Goal: Information Seeking & Learning: Check status

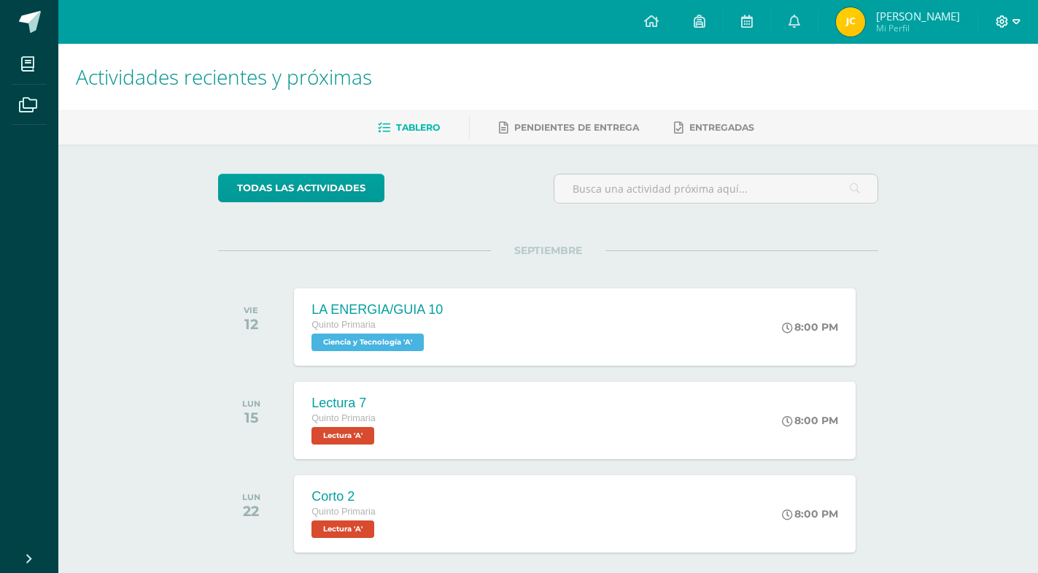
click at [1009, 20] on span at bounding box center [1008, 22] width 25 height 16
click at [968, 100] on span "Cerrar sesión" at bounding box center [971, 100] width 66 height 14
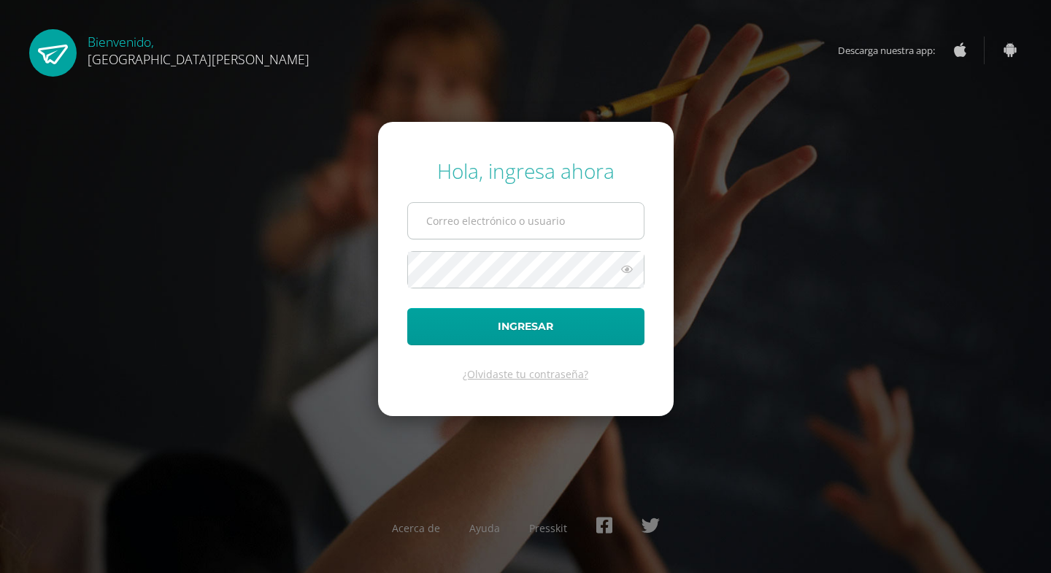
click at [548, 234] on input "text" at bounding box center [526, 221] width 236 height 36
paste input "@"
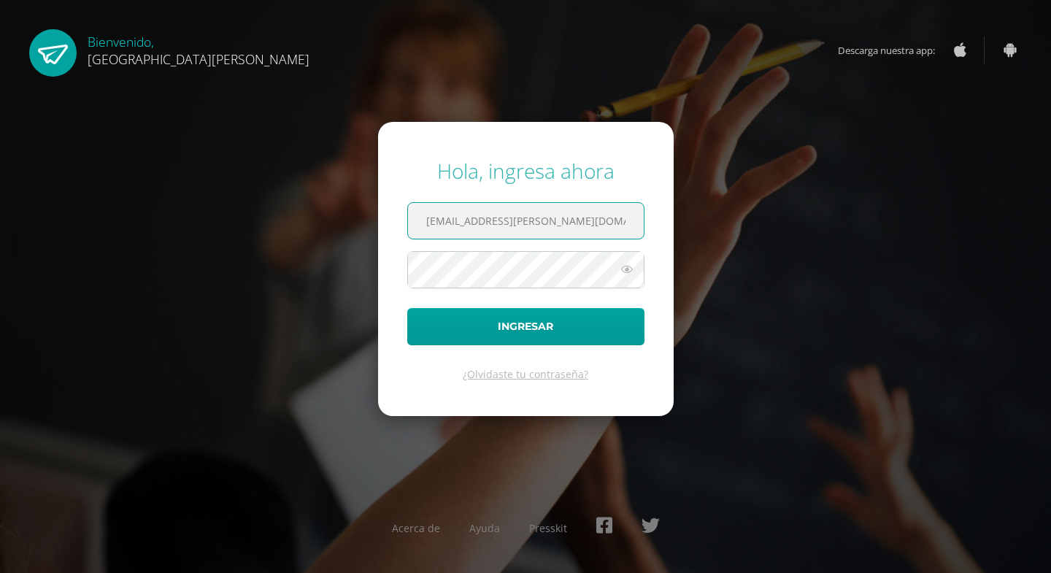
type input "11@fatima.edoo.gt"
click at [627, 263] on icon at bounding box center [626, 270] width 19 height 18
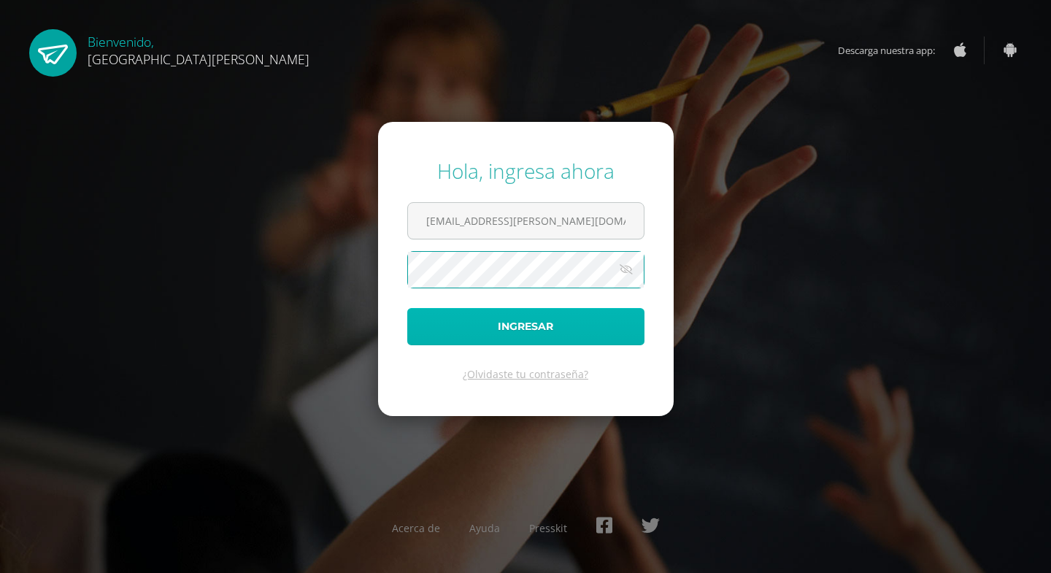
click at [593, 317] on button "Ingresar" at bounding box center [525, 326] width 237 height 37
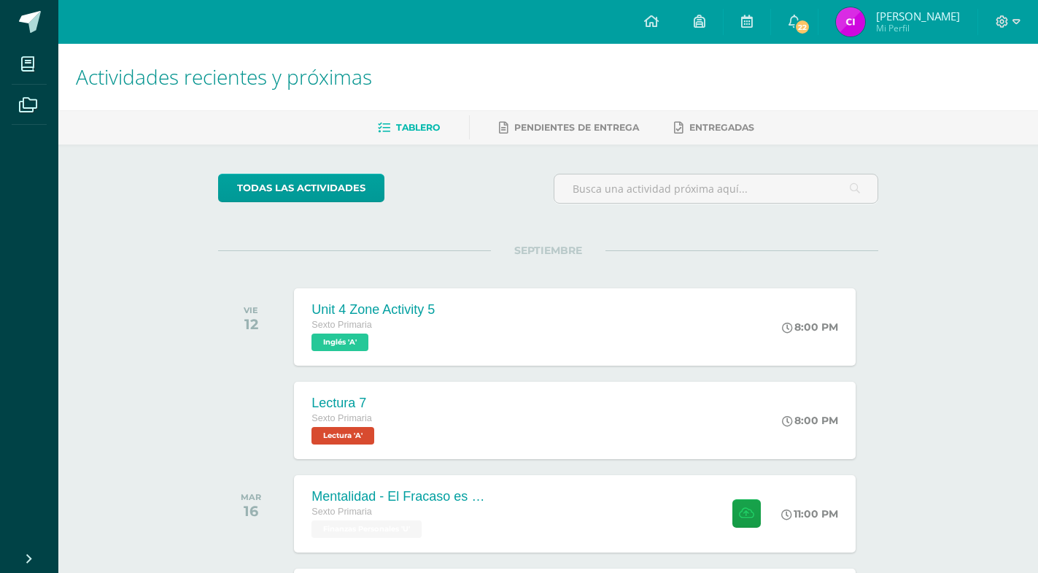
click at [436, 194] on div "todas las Actividades" at bounding box center [352, 195] width 280 height 42
click at [797, 21] on span "22" at bounding box center [803, 27] width 16 height 16
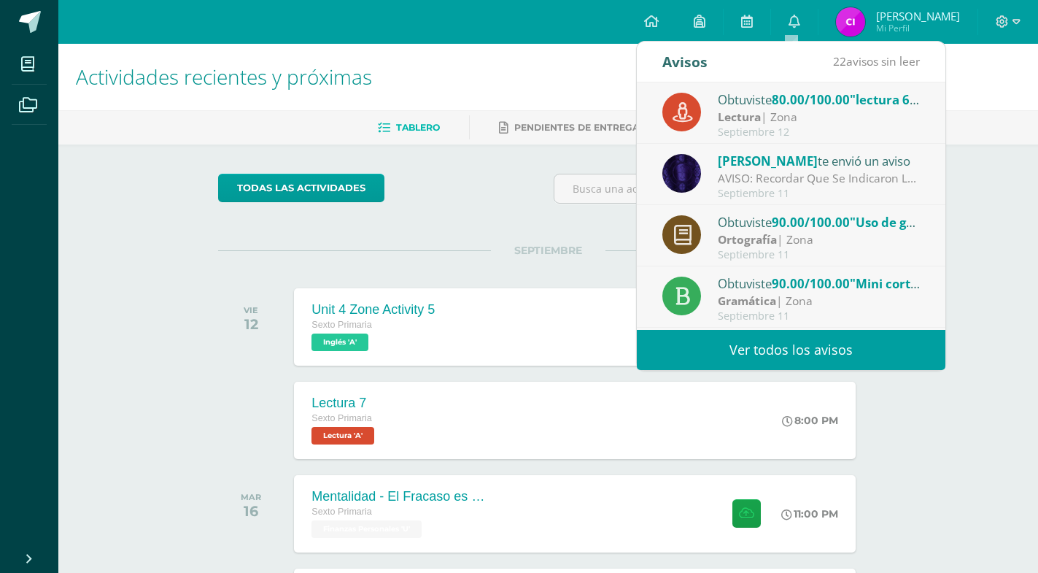
click at [787, 115] on div "Lectura | Zona" at bounding box center [819, 117] width 203 height 17
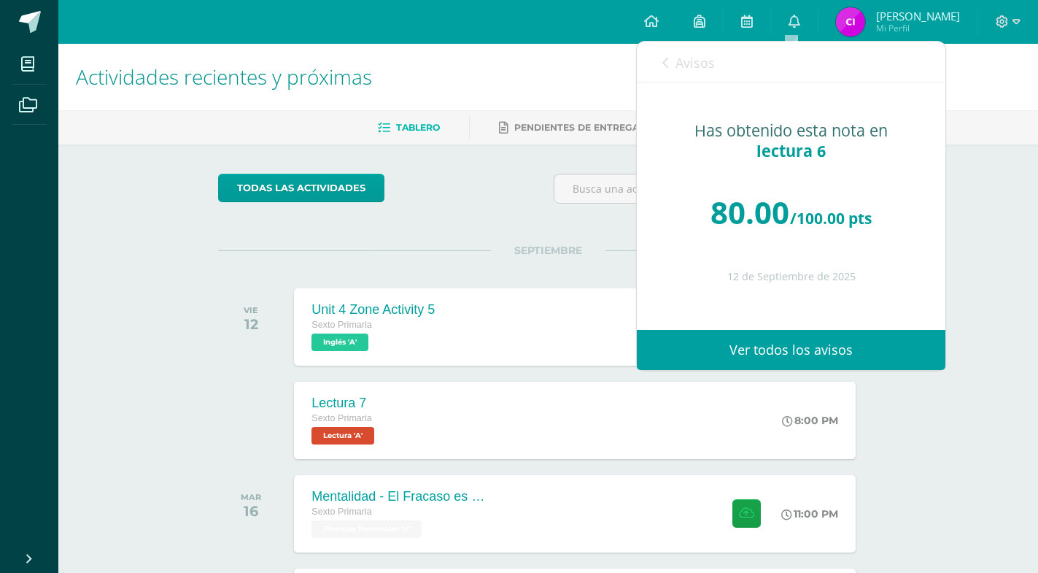
click at [687, 71] on span "Avisos" at bounding box center [695, 63] width 39 height 18
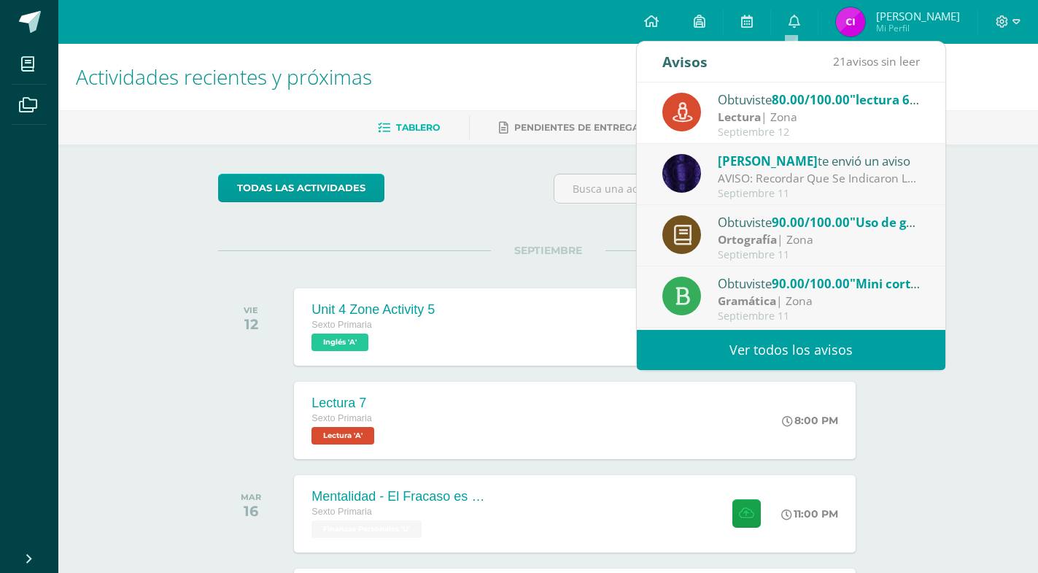
click at [769, 185] on div "AVISO: Recordar Que Se Indicaron Las Paginas A Estudiar Para La Actividad De Zo…" at bounding box center [819, 178] width 203 height 17
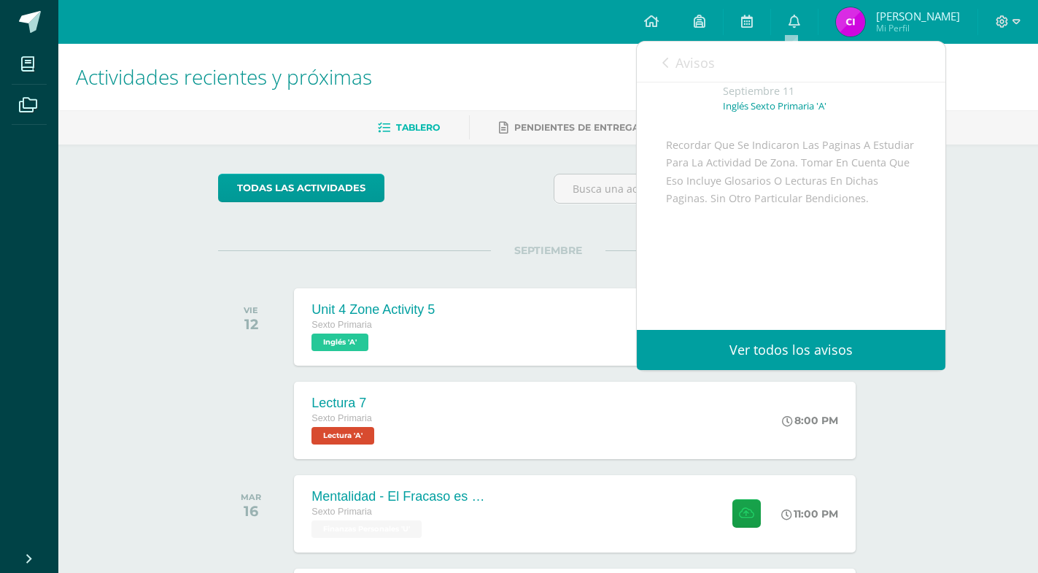
scroll to position [79, 0]
click at [679, 66] on span "Avisos" at bounding box center [695, 63] width 39 height 18
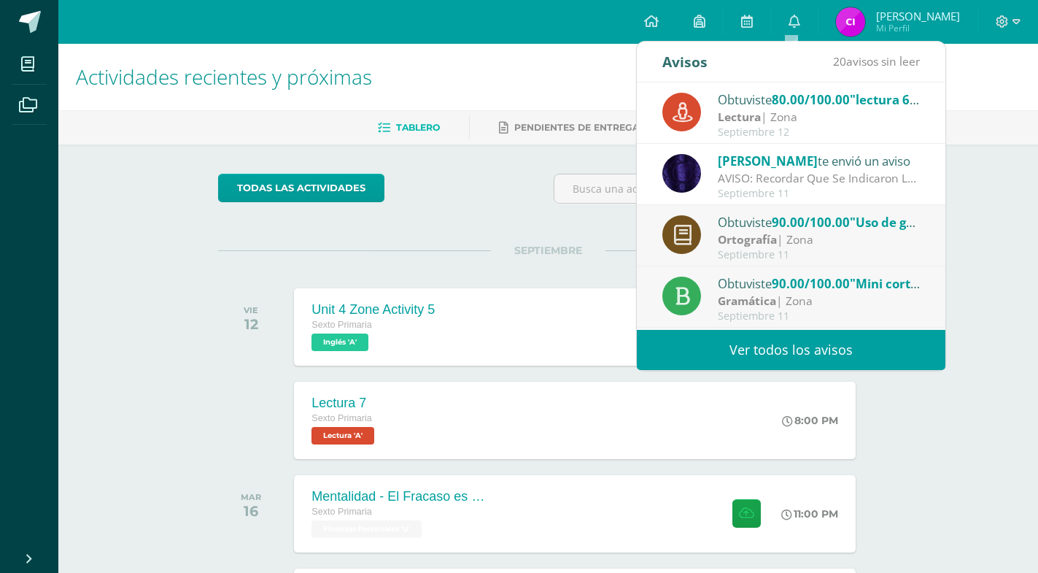
click at [793, 244] on div "Ortografía | Zona" at bounding box center [819, 239] width 203 height 17
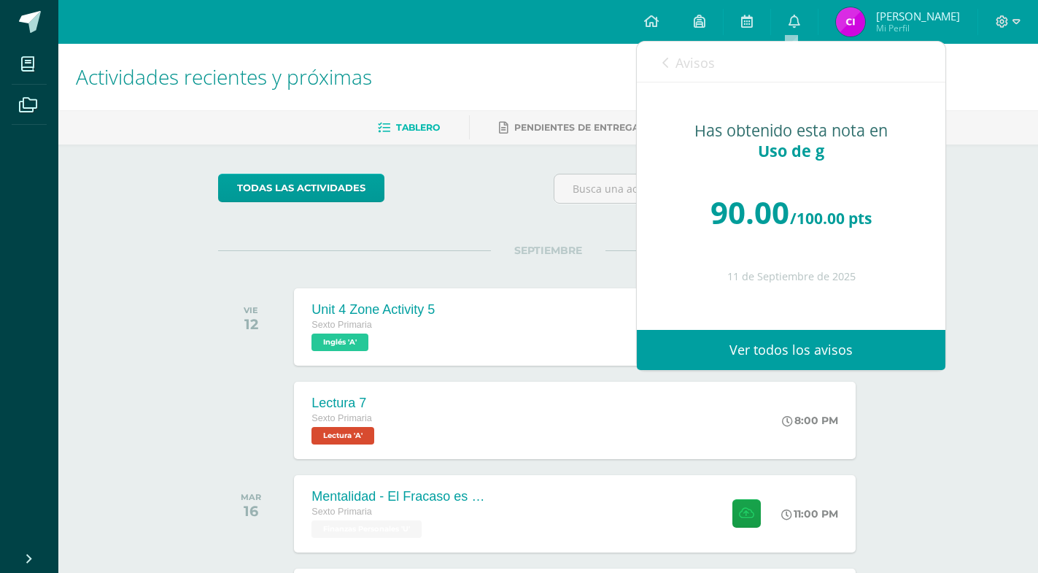
scroll to position [0, 0]
drag, startPoint x: 663, startPoint y: 56, endPoint x: 682, endPoint y: 56, distance: 19.0
click at [667, 56] on link "Avisos" at bounding box center [689, 63] width 53 height 42
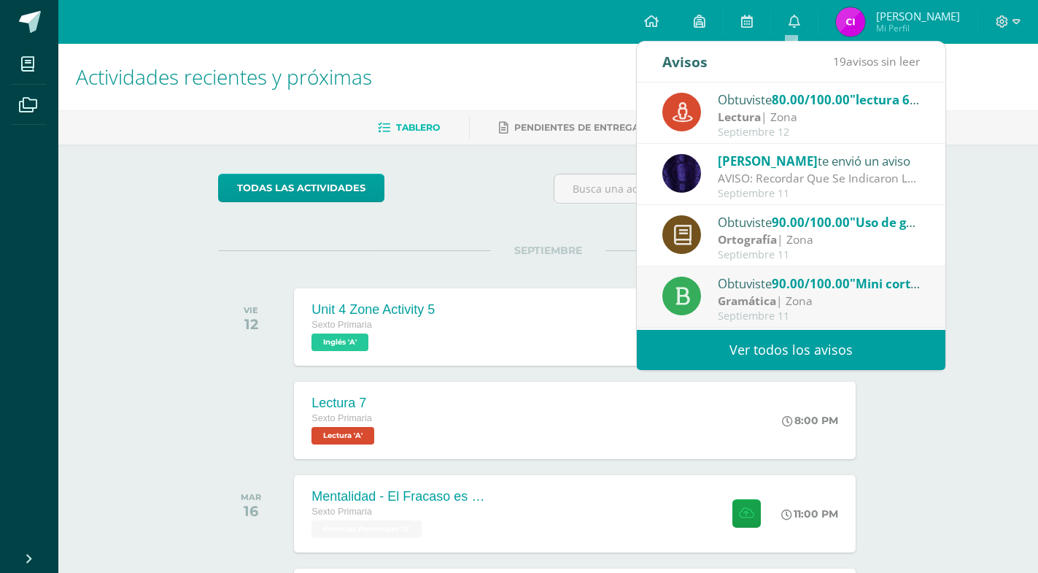
scroll to position [223, 0]
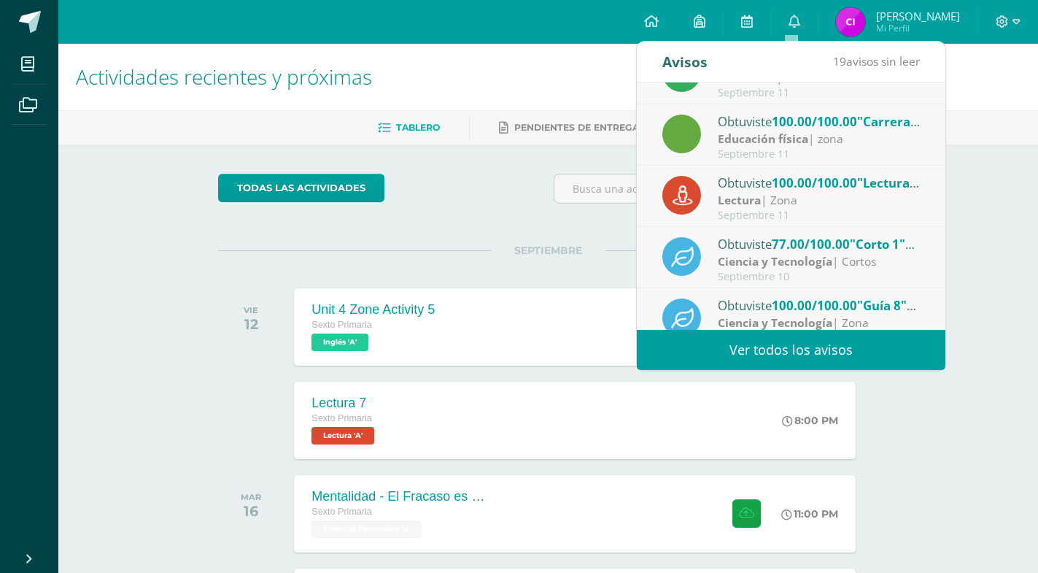
click at [773, 148] on div "Septiembre 11" at bounding box center [819, 154] width 203 height 12
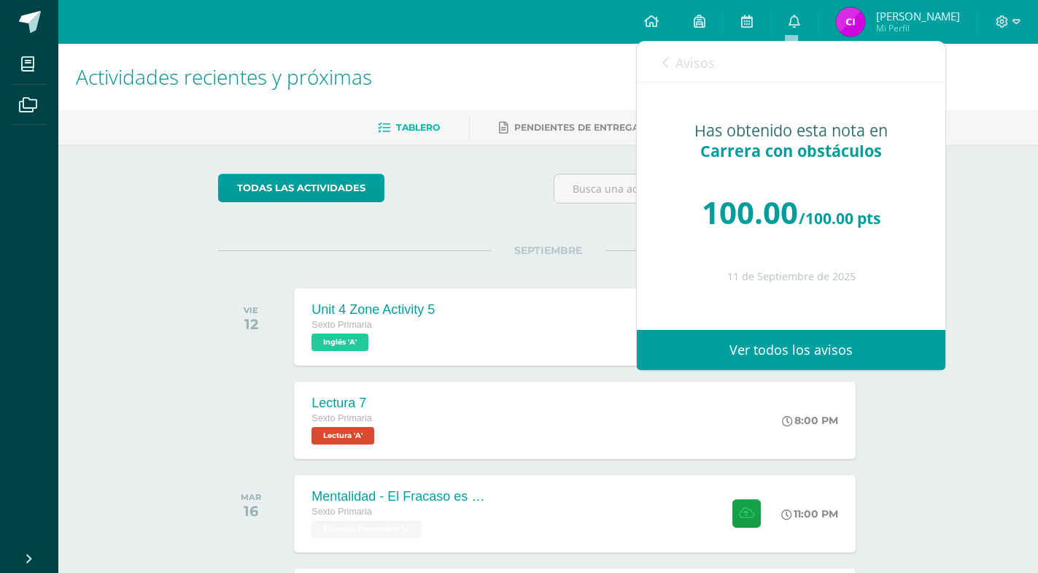
click at [688, 66] on span "Avisos" at bounding box center [695, 63] width 39 height 18
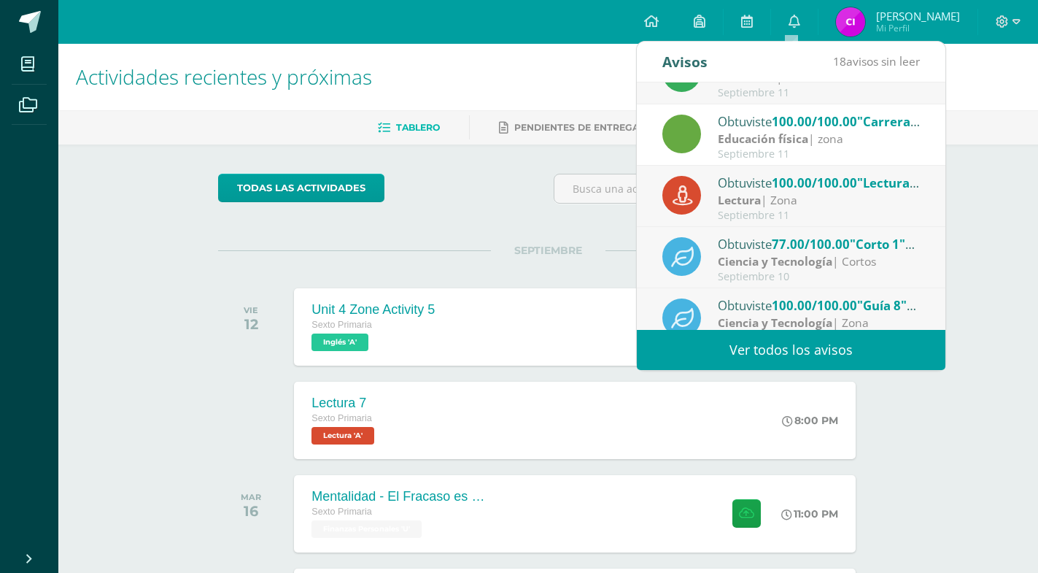
click at [738, 100] on div "Obtuviste 90.00/100.00 "Mini corto" en Gramática Gramática | Zona Septiembre 11" at bounding box center [791, 73] width 309 height 61
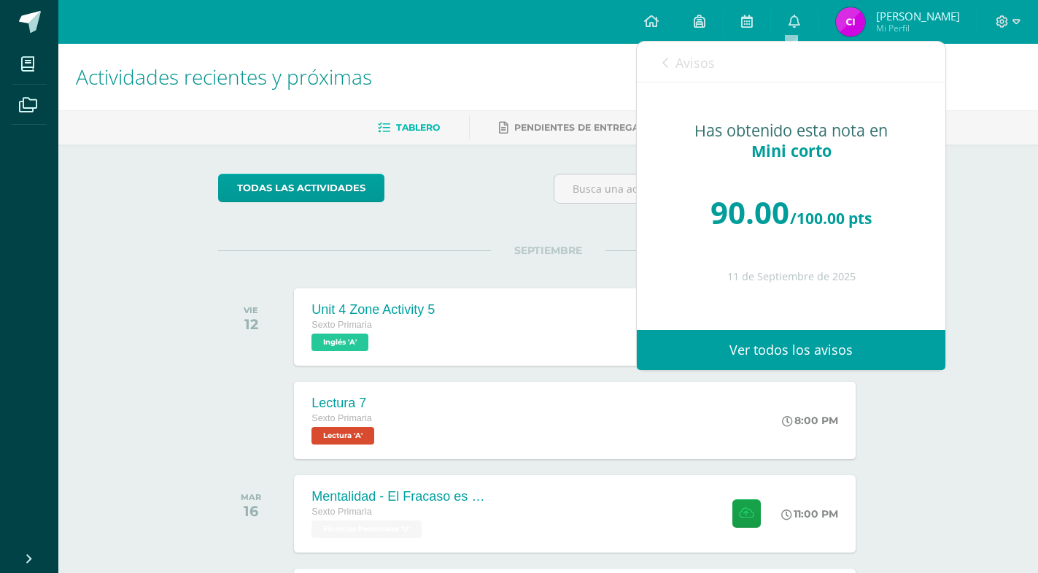
click at [692, 67] on span "Avisos" at bounding box center [695, 63] width 39 height 18
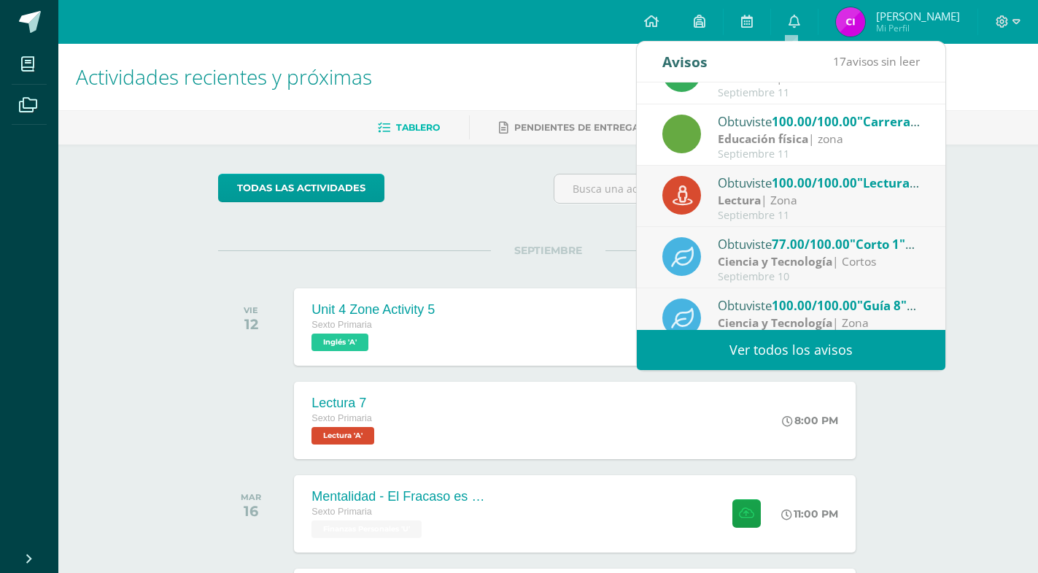
click at [786, 185] on span "100.00/100.00" at bounding box center [814, 182] width 85 height 17
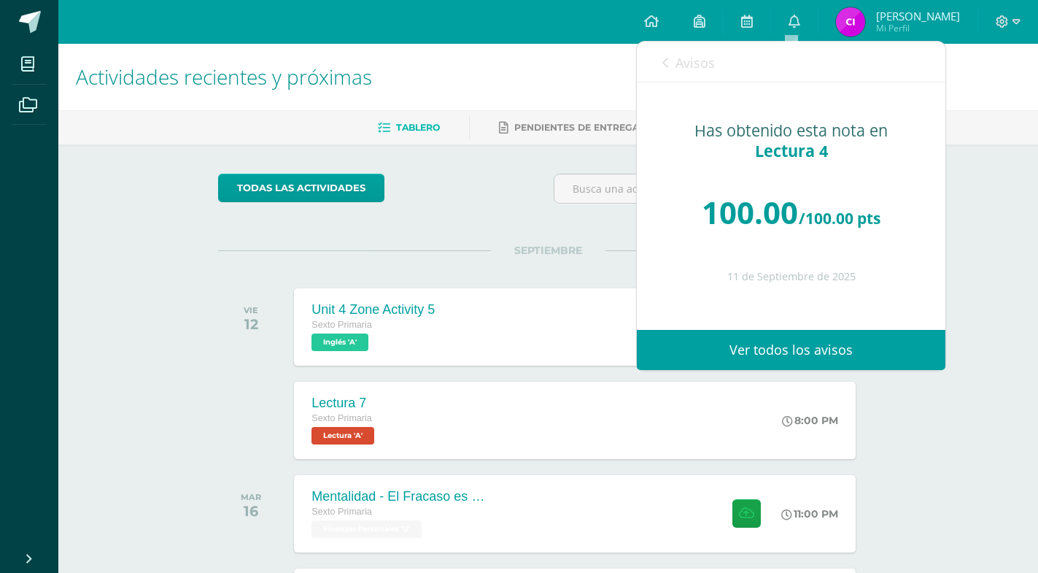
click at [686, 73] on link "Avisos" at bounding box center [689, 63] width 53 height 42
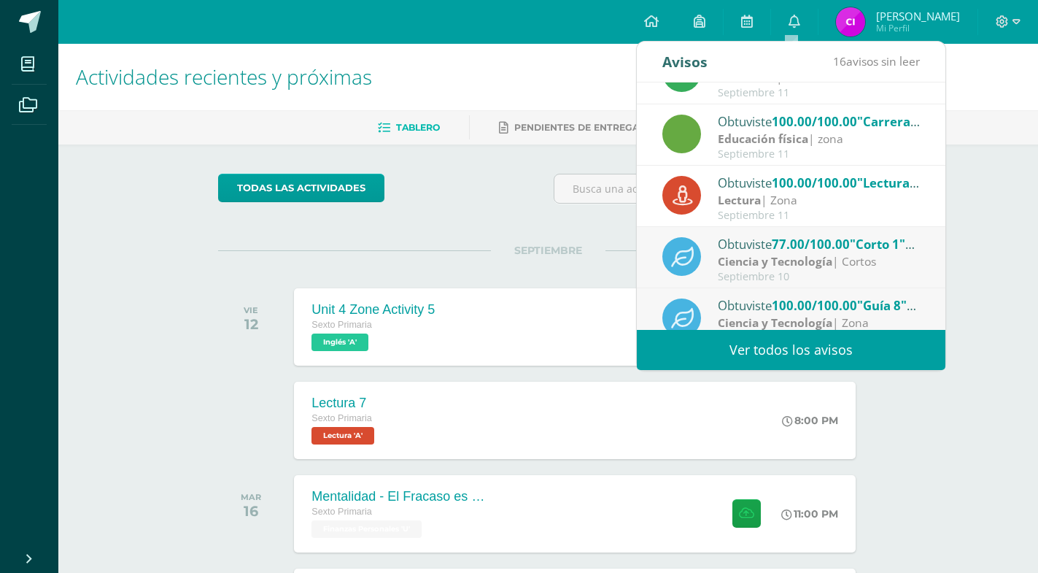
drag, startPoint x: 801, startPoint y: 255, endPoint x: 707, endPoint y: 174, distance: 124.2
click at [800, 253] on div "Ciencia y Tecnología | Cortos" at bounding box center [819, 261] width 203 height 17
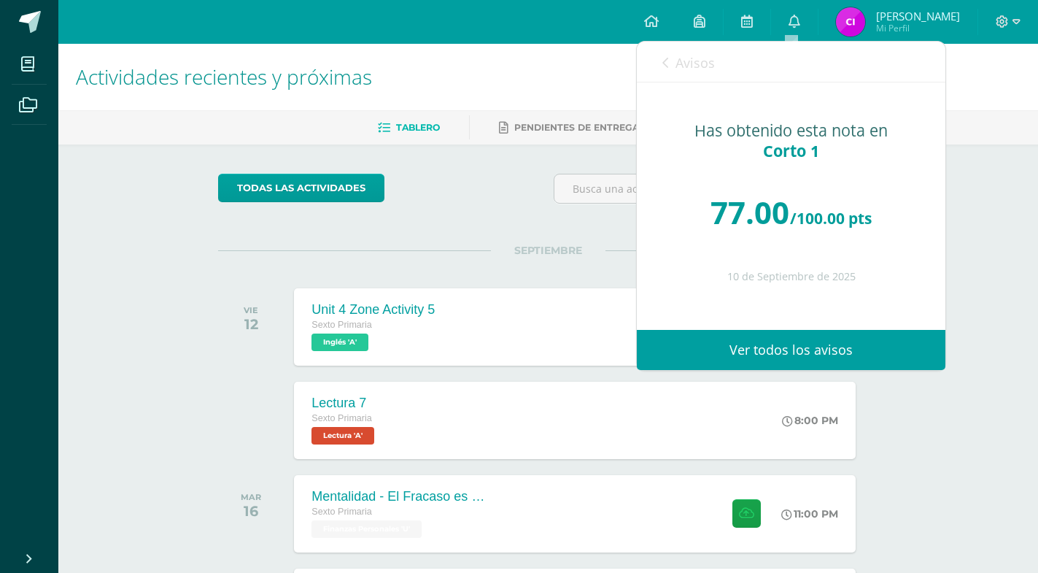
click at [689, 65] on span "Avisos" at bounding box center [695, 63] width 39 height 18
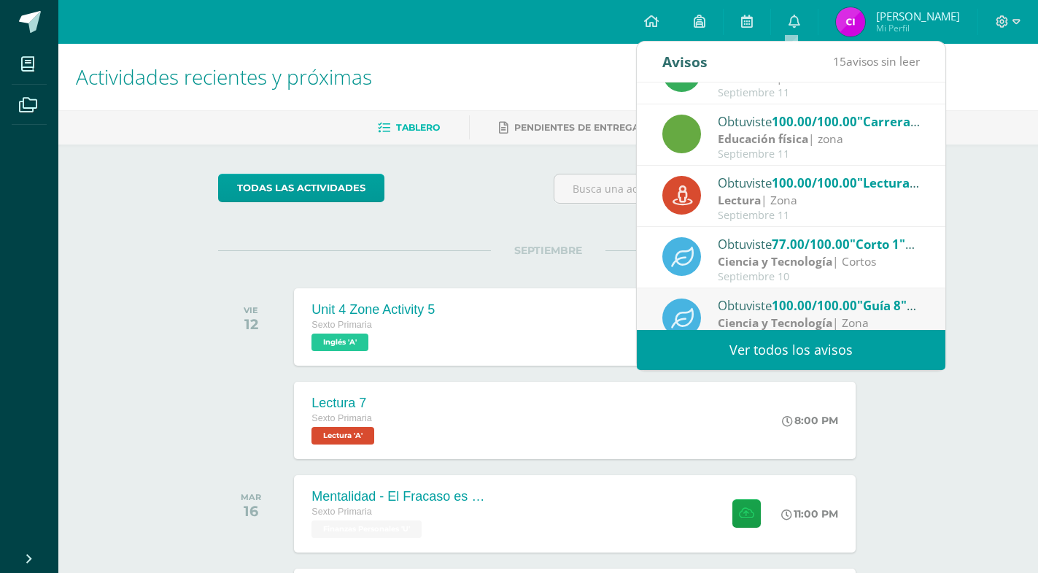
click at [527, 172] on div "todas las Actividades No tienes actividades Échale un vistazo a los demás perío…" at bounding box center [548, 534] width 719 height 780
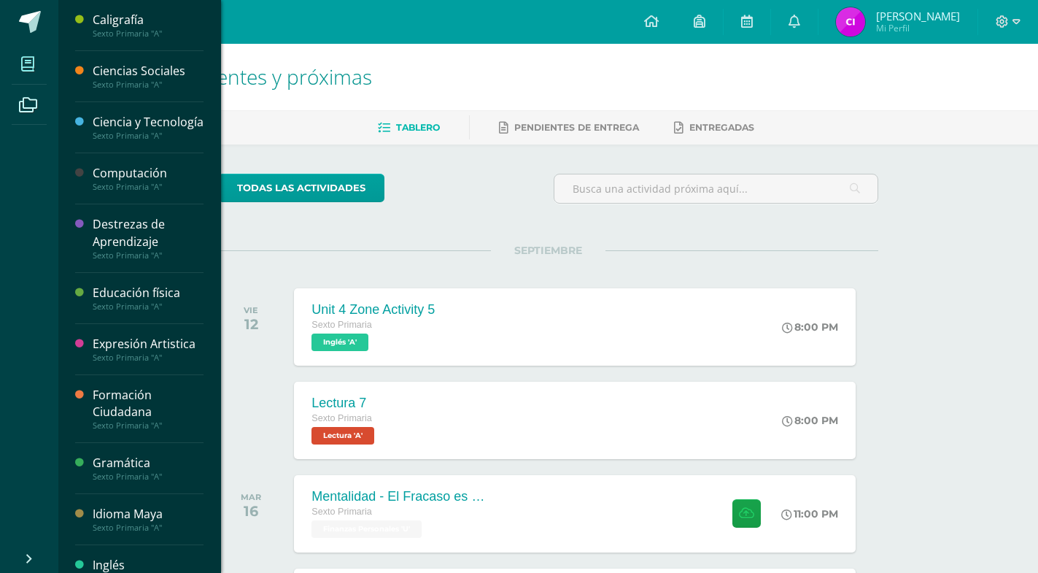
click at [25, 63] on icon at bounding box center [27, 64] width 13 height 15
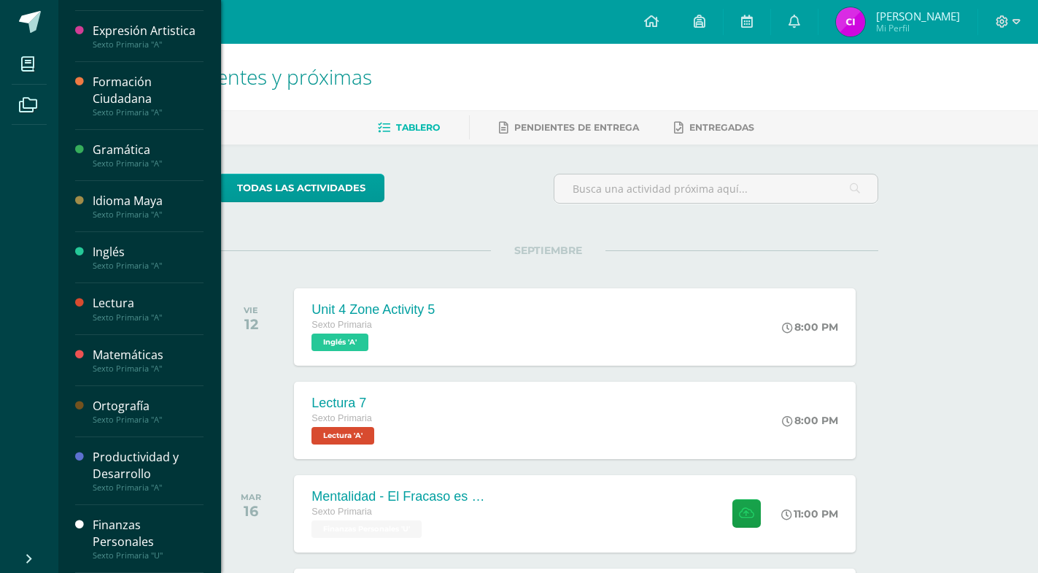
scroll to position [347, 0]
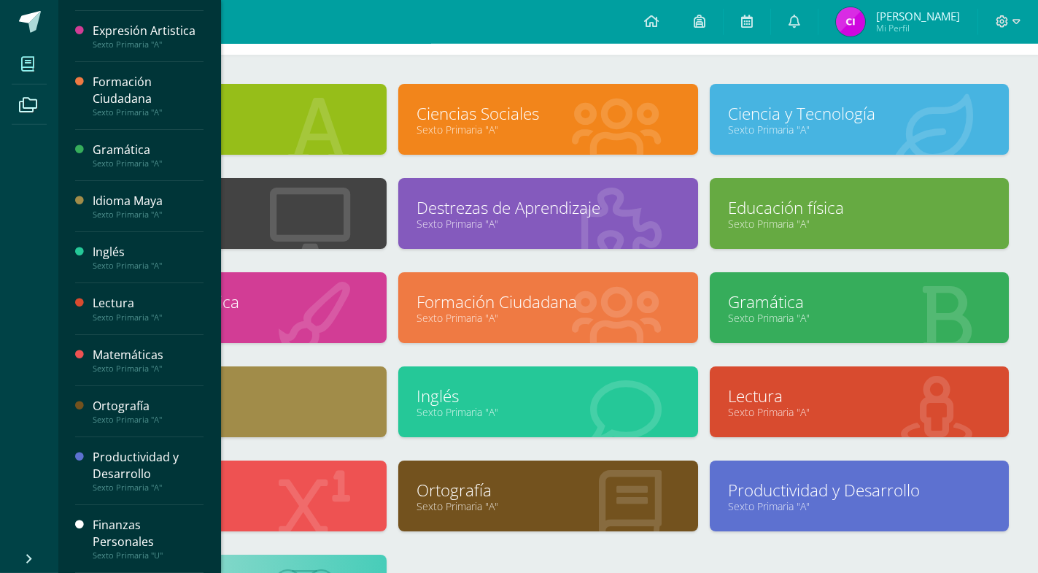
scroll to position [201, 0]
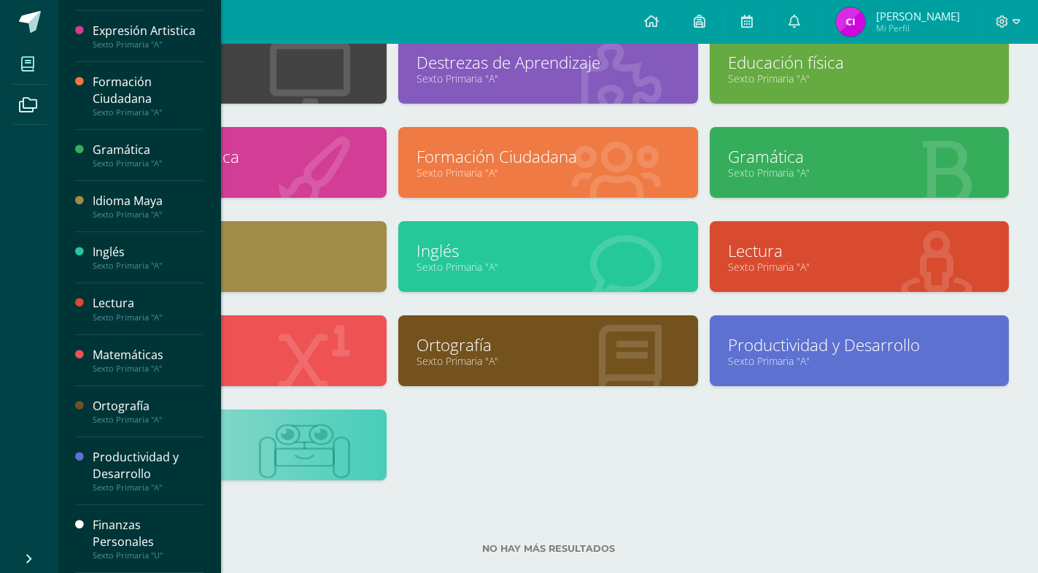
click at [118, 534] on div "Finanzas Personales" at bounding box center [148, 534] width 111 height 34
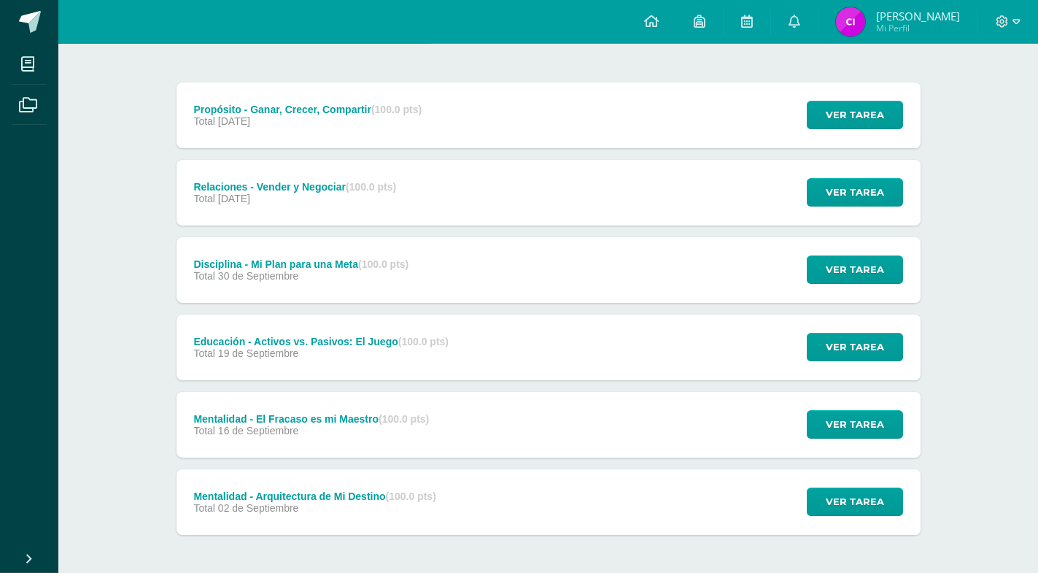
scroll to position [163, 0]
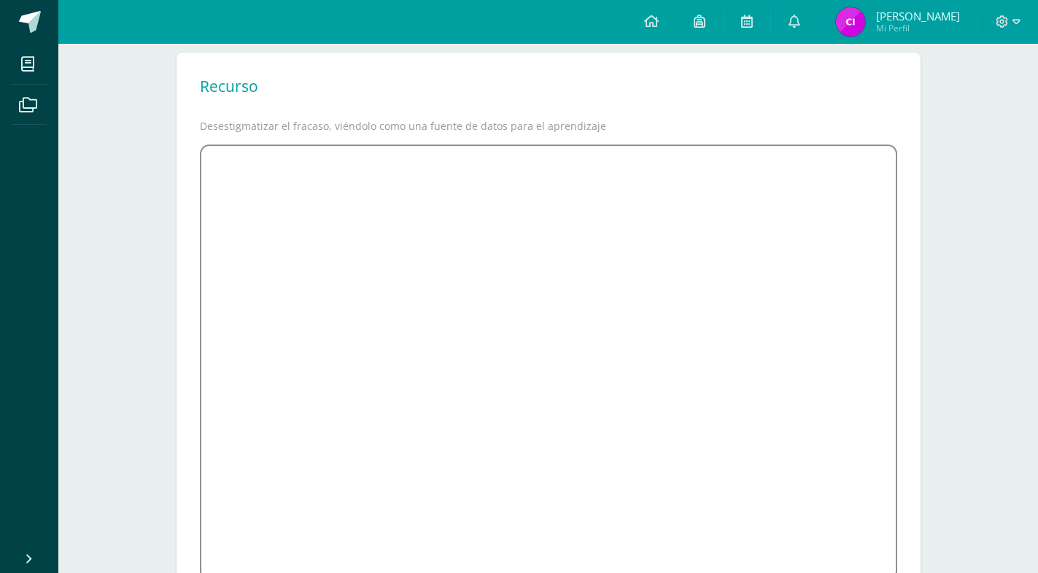
scroll to position [196, 0]
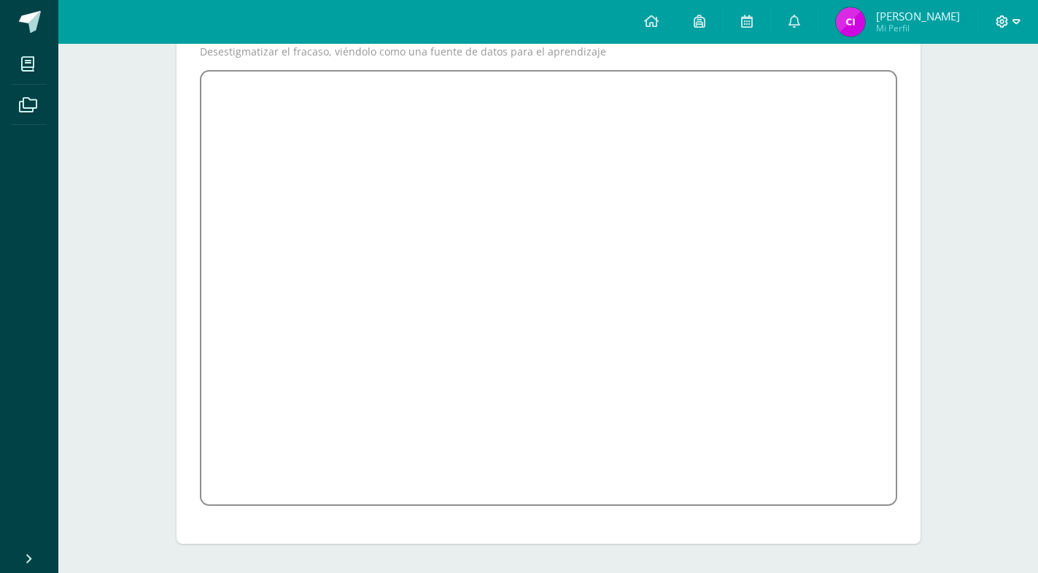
click at [1006, 19] on icon at bounding box center [1002, 21] width 13 height 13
click at [987, 90] on div "Configuración Cerrar sesión" at bounding box center [962, 89] width 115 height 57
click at [981, 97] on span "Cerrar sesión" at bounding box center [971, 100] width 66 height 14
